Goal: Register for event/course

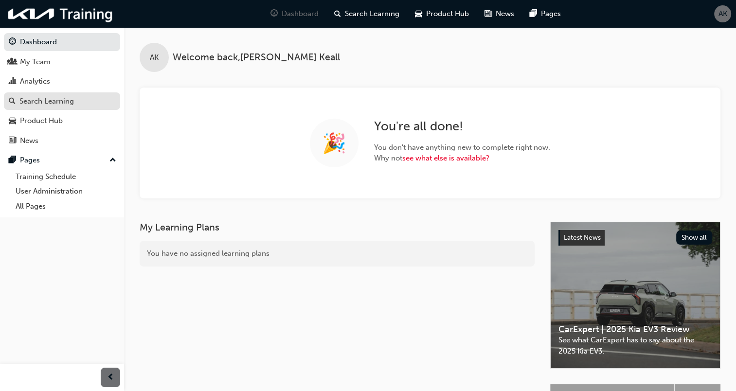
click at [38, 100] on div "Search Learning" at bounding box center [46, 101] width 55 height 11
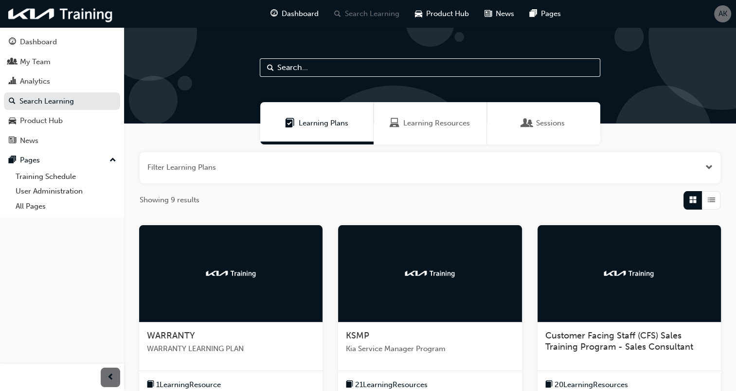
click at [268, 276] on div at bounding box center [230, 273] width 183 height 97
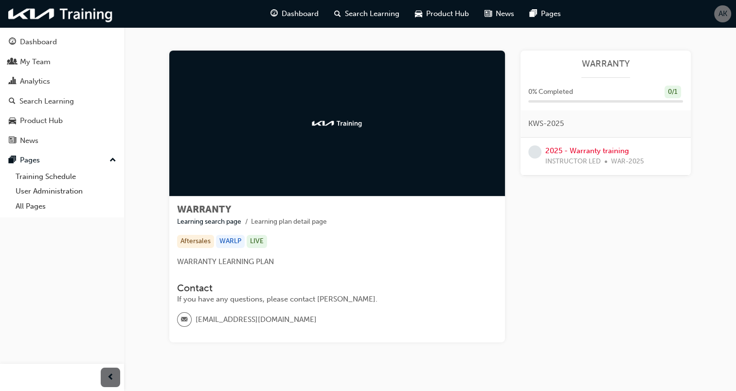
scroll to position [22, 0]
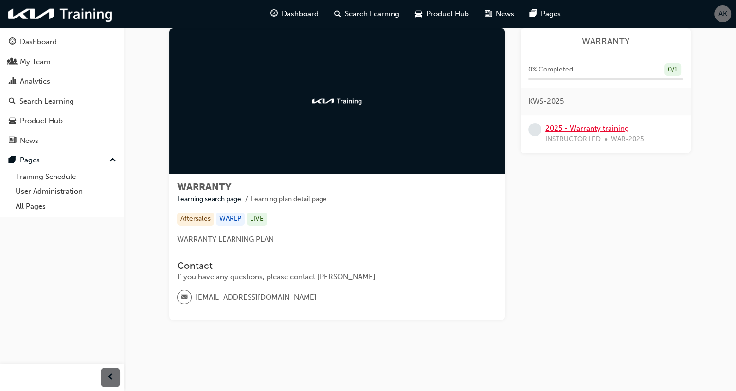
click at [598, 129] on link "2025 - Warranty training" at bounding box center [588, 128] width 84 height 9
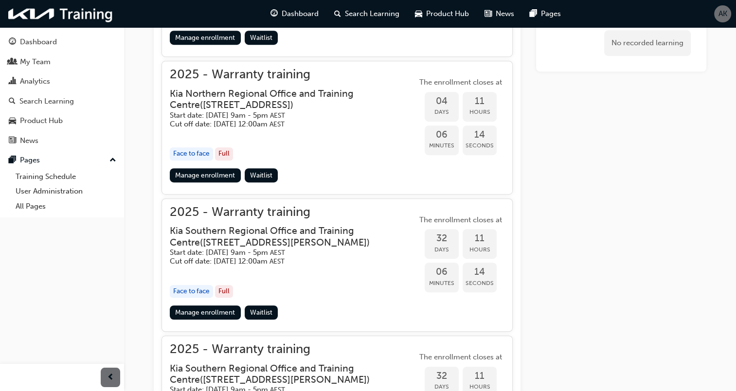
scroll to position [687, 0]
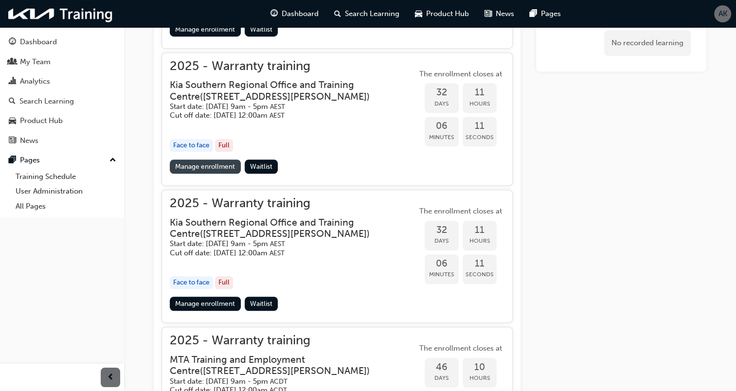
click at [196, 169] on link "Manage enrollment" at bounding box center [205, 167] width 71 height 14
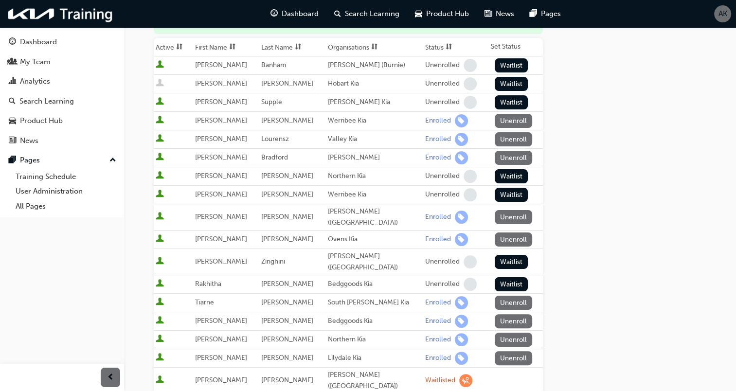
scroll to position [146, 0]
